Goal: Find specific page/section: Find specific page/section

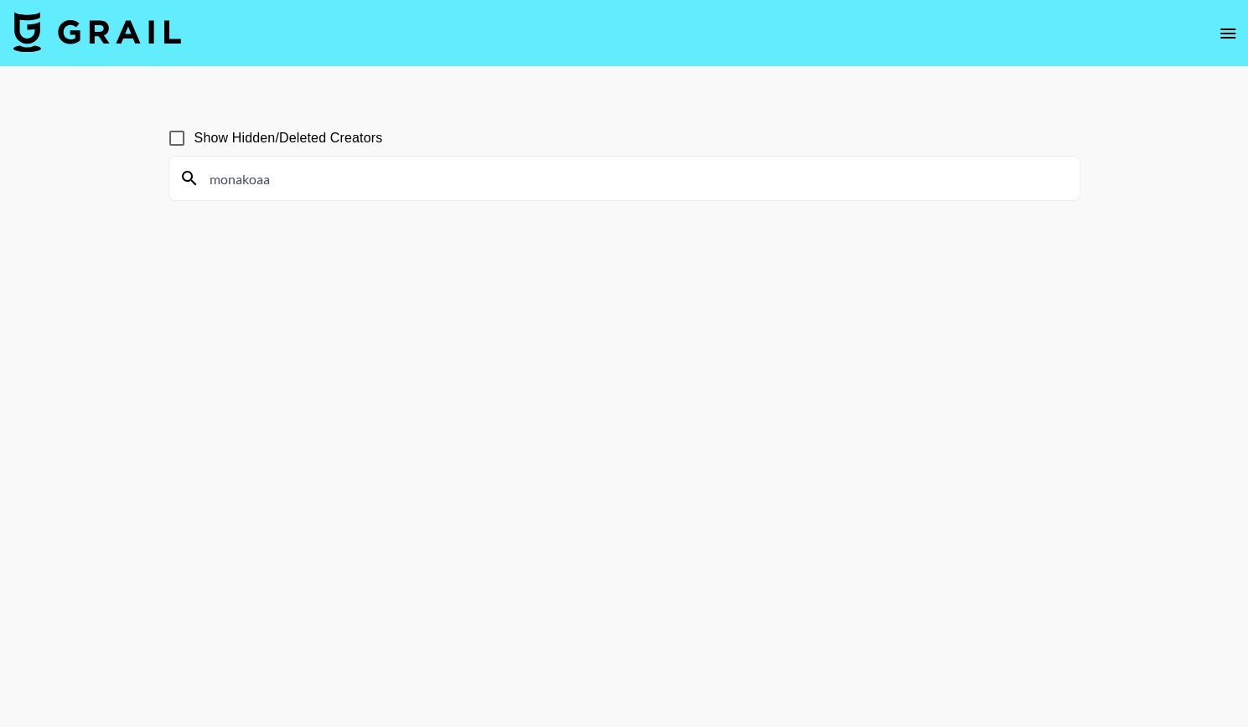
click at [291, 185] on input "monakoaa" at bounding box center [634, 178] width 870 height 27
click at [309, 287] on section "Show Hidden/Deleted Creators monakoaa" at bounding box center [624, 403] width 912 height 593
click at [255, 189] on input "monakoaa" at bounding box center [634, 178] width 870 height 27
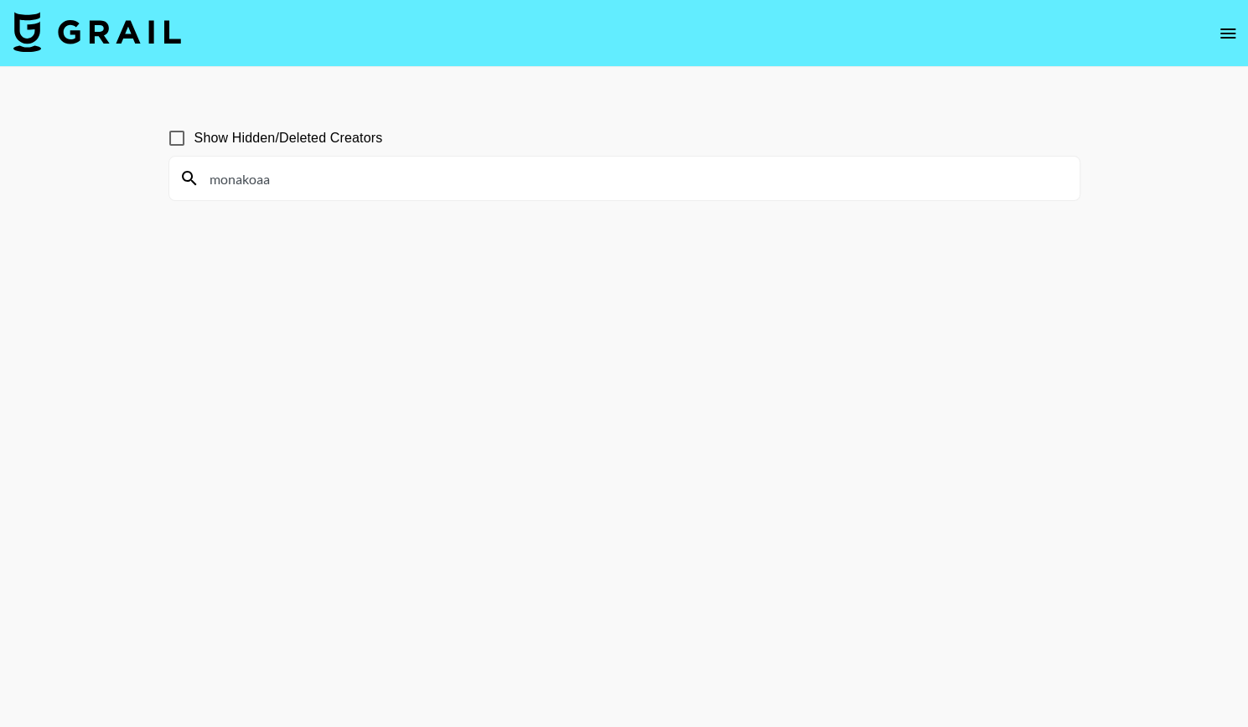
paste input "chloewnng"
click at [299, 174] on input "chloewnng" at bounding box center [634, 178] width 870 height 27
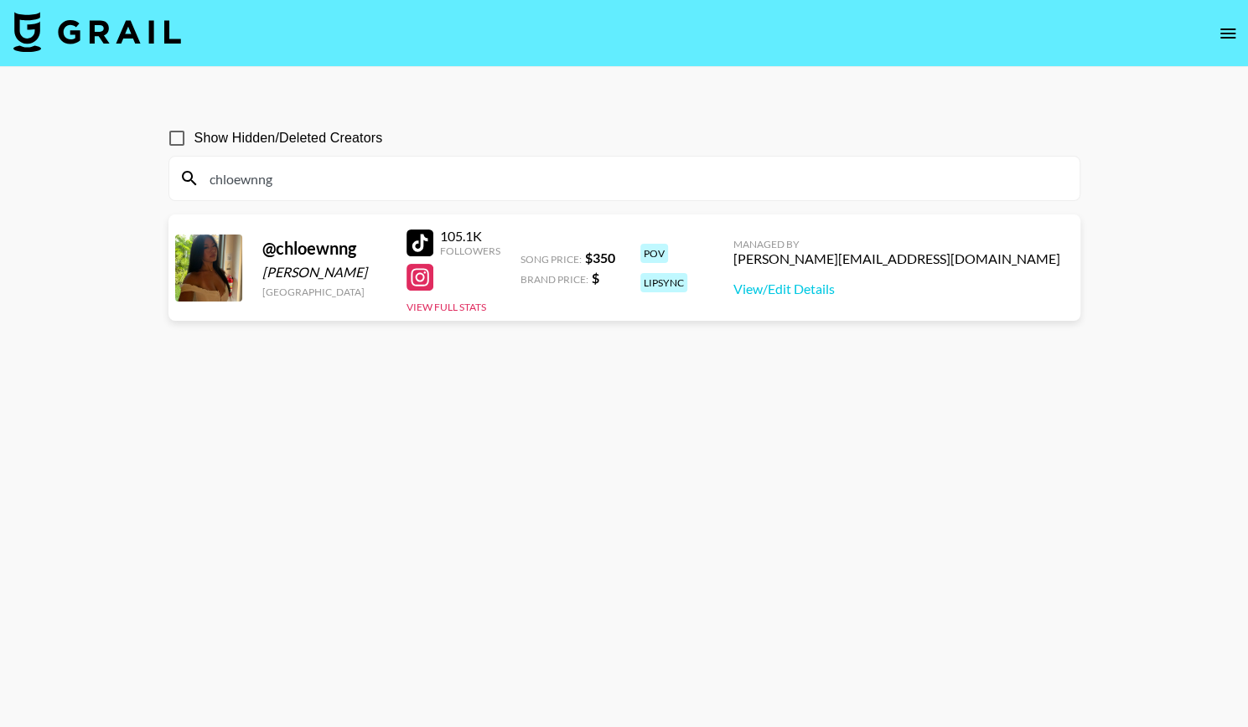
type input "chloewnng"
click at [262, 187] on input "chloewnng" at bounding box center [634, 178] width 870 height 27
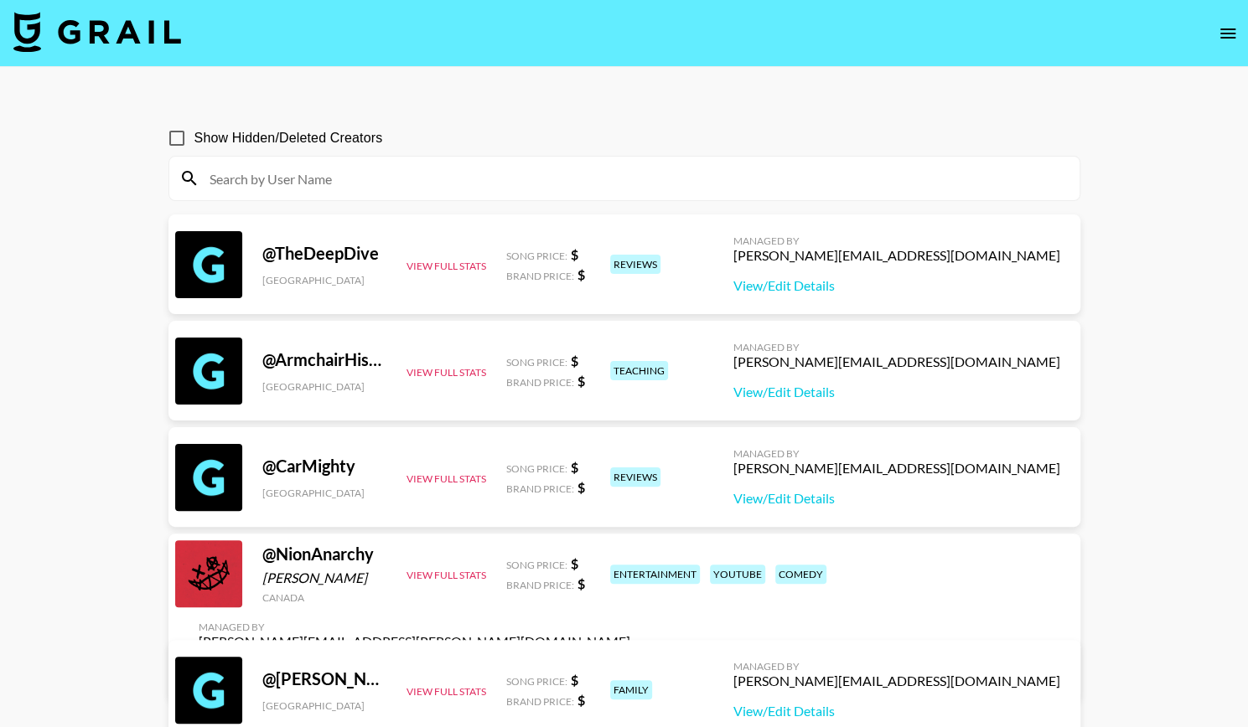
click at [347, 185] on input at bounding box center [634, 178] width 870 height 27
paste input "katoruna"
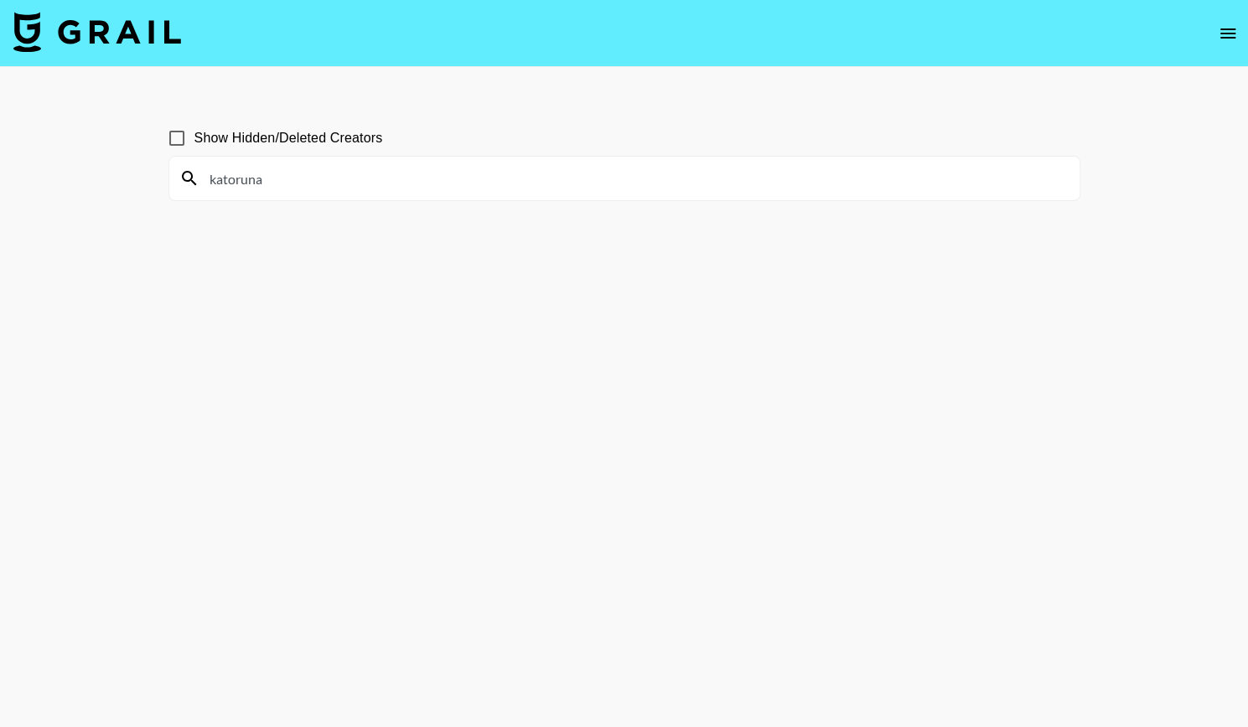
click at [257, 178] on input "katoruna" at bounding box center [634, 178] width 870 height 27
paste input "allijunebby"
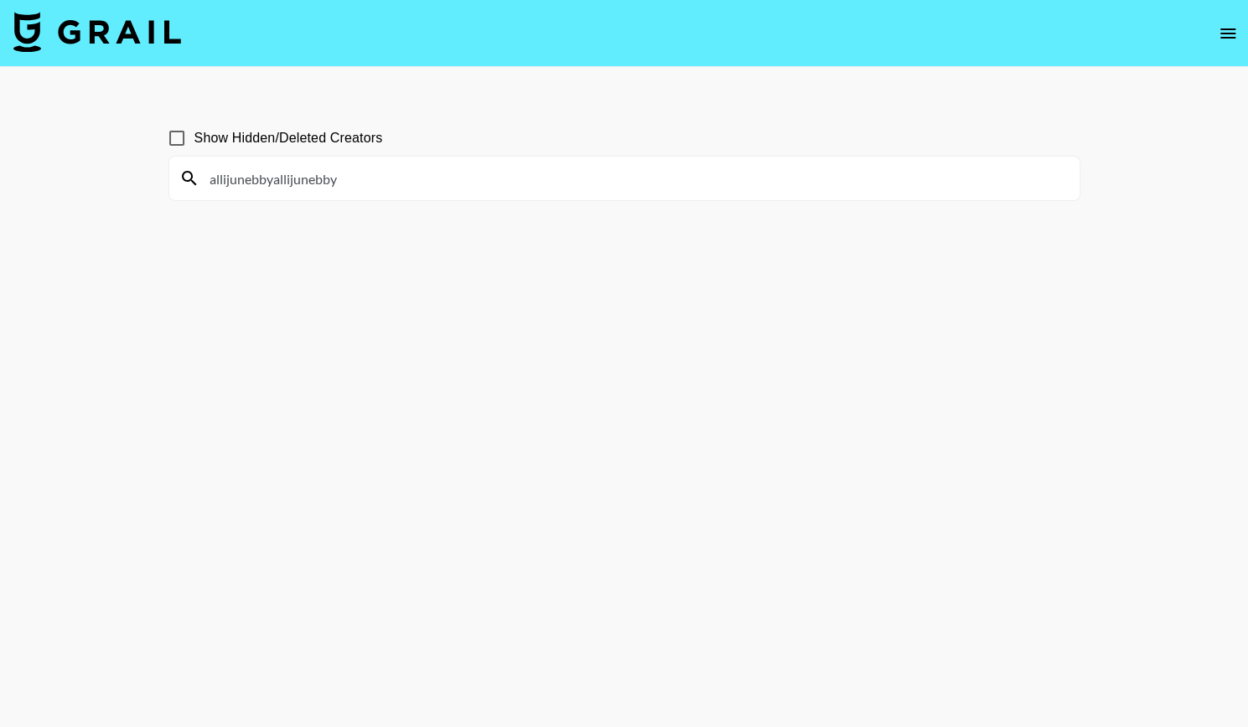
click at [292, 190] on input "allijunebbyallijunebby" at bounding box center [634, 178] width 870 height 27
type input "m"
click at [312, 172] on input "nanaha" at bounding box center [634, 178] width 870 height 27
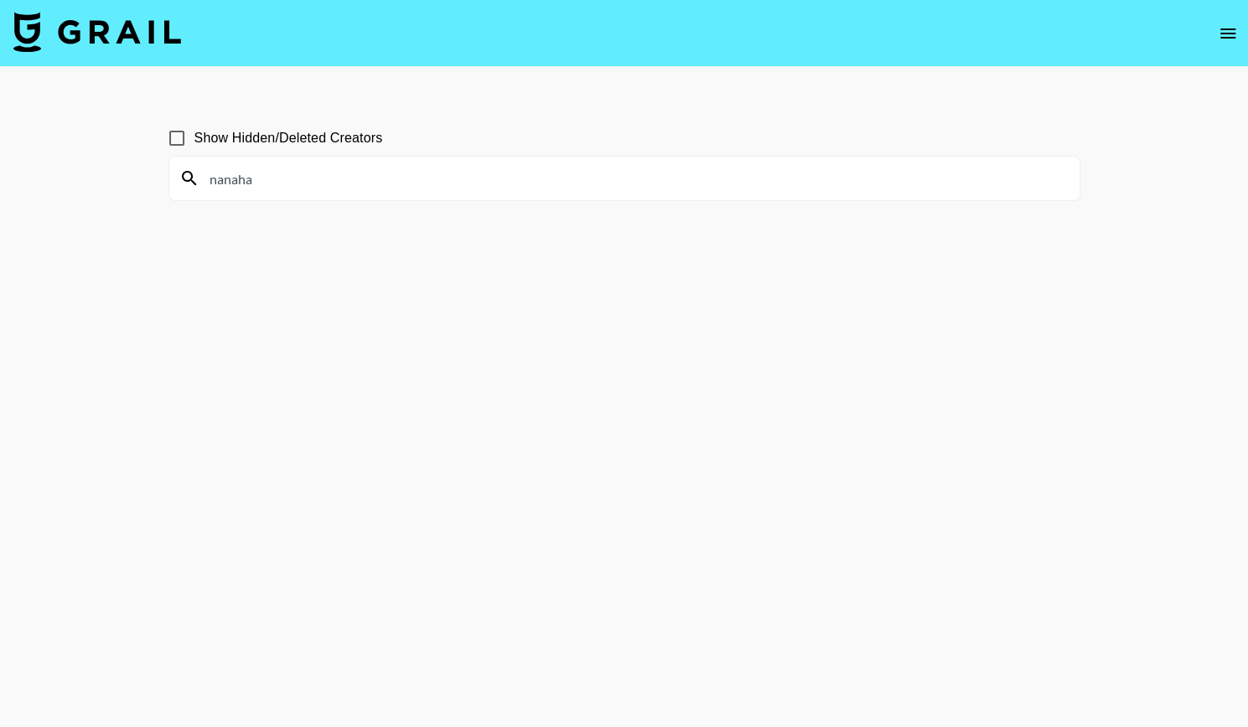
click at [312, 172] on input "nanaha" at bounding box center [634, 178] width 870 height 27
paste input "princessblurry"
type input "princessblurry"
